Goal: Check status

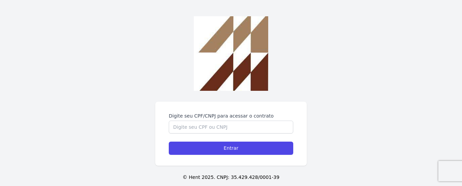
click at [210, 87] on img at bounding box center [231, 53] width 74 height 74
click at [211, 127] on input "Digite seu CPF/CNPJ para acessar o contrato" at bounding box center [231, 126] width 125 height 13
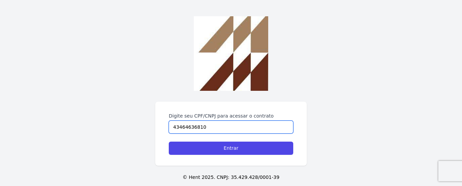
type input "43464636810"
click at [229, 157] on div "Digite seu CPF/CNPJ para acessar o contrato 43464636810 Entrar" at bounding box center [231, 134] width 152 height 64
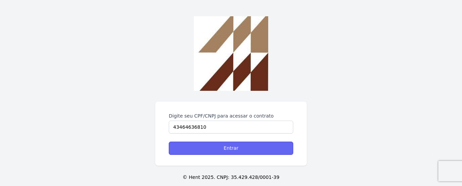
click at [232, 152] on input "Entrar" at bounding box center [231, 147] width 125 height 13
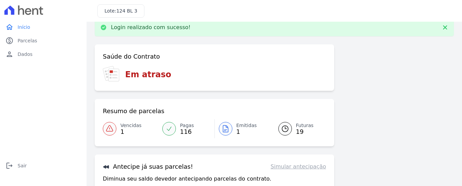
scroll to position [14, 0]
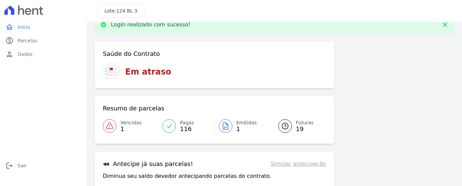
click at [128, 124] on span "Vencidas" at bounding box center [130, 122] width 21 height 7
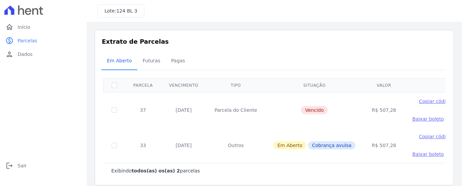
scroll to position [7, 0]
